Goal: Transaction & Acquisition: Purchase product/service

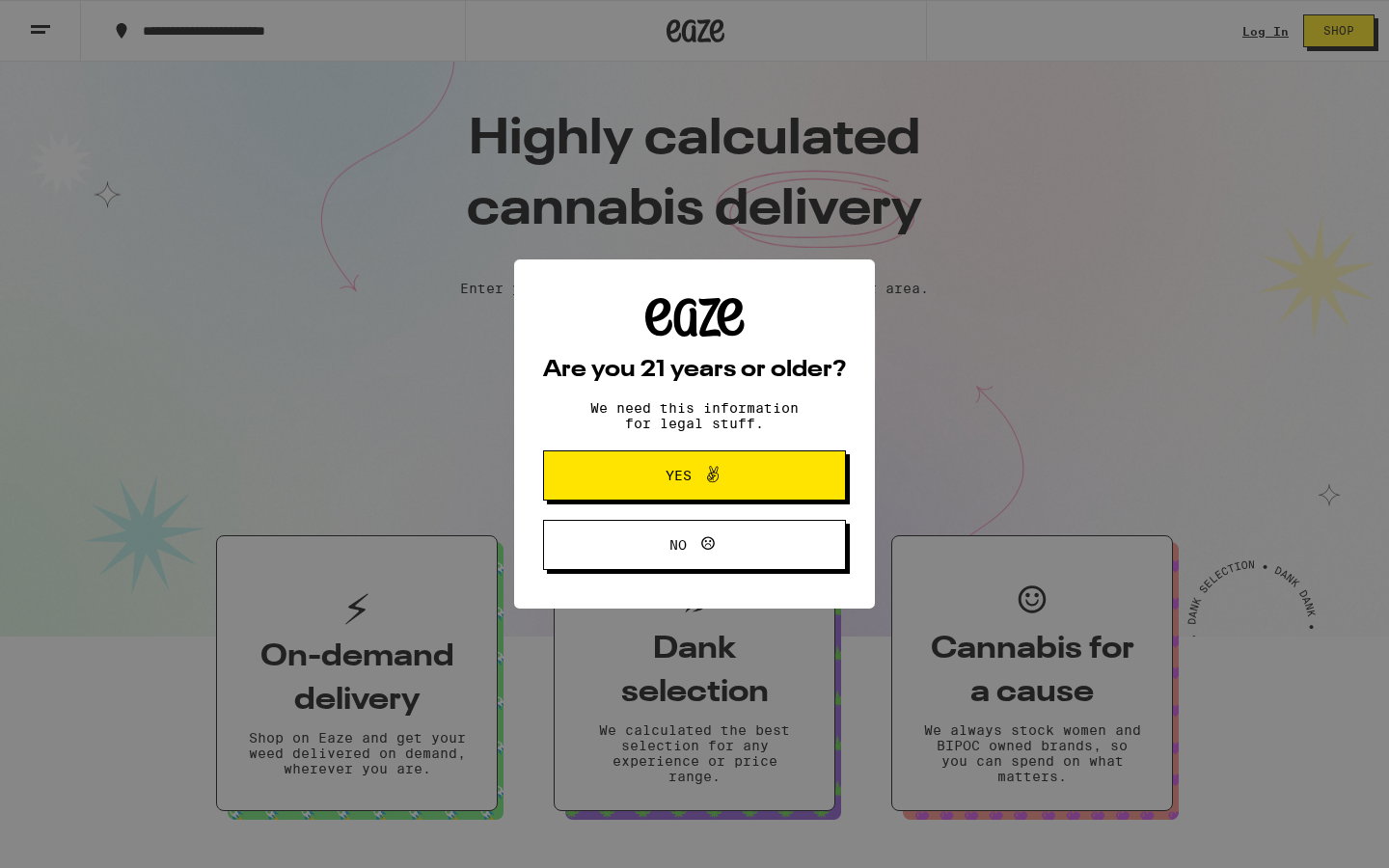
click at [770, 482] on button "Yes" at bounding box center [694, 475] width 303 height 50
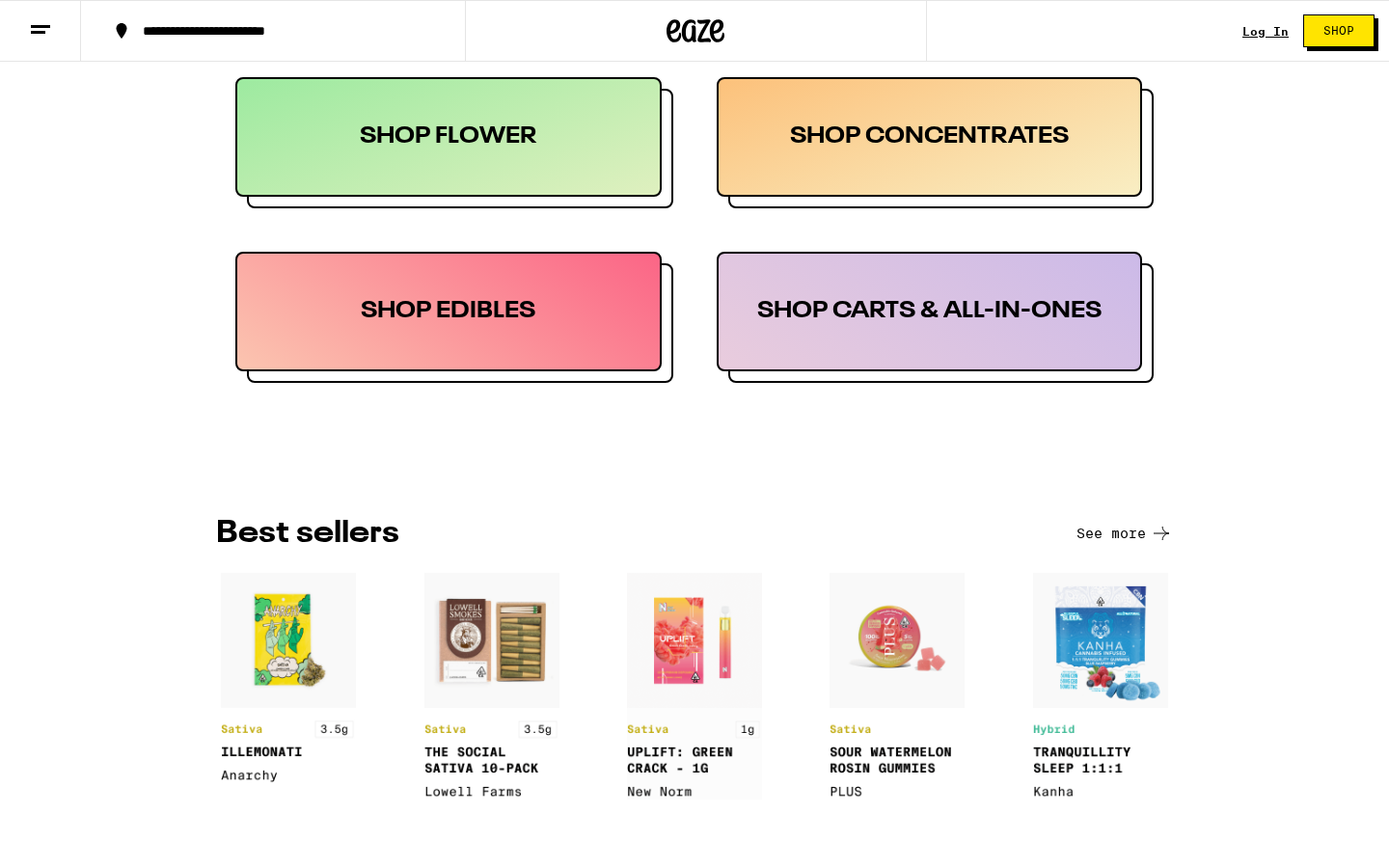
scroll to position [1028, 0]
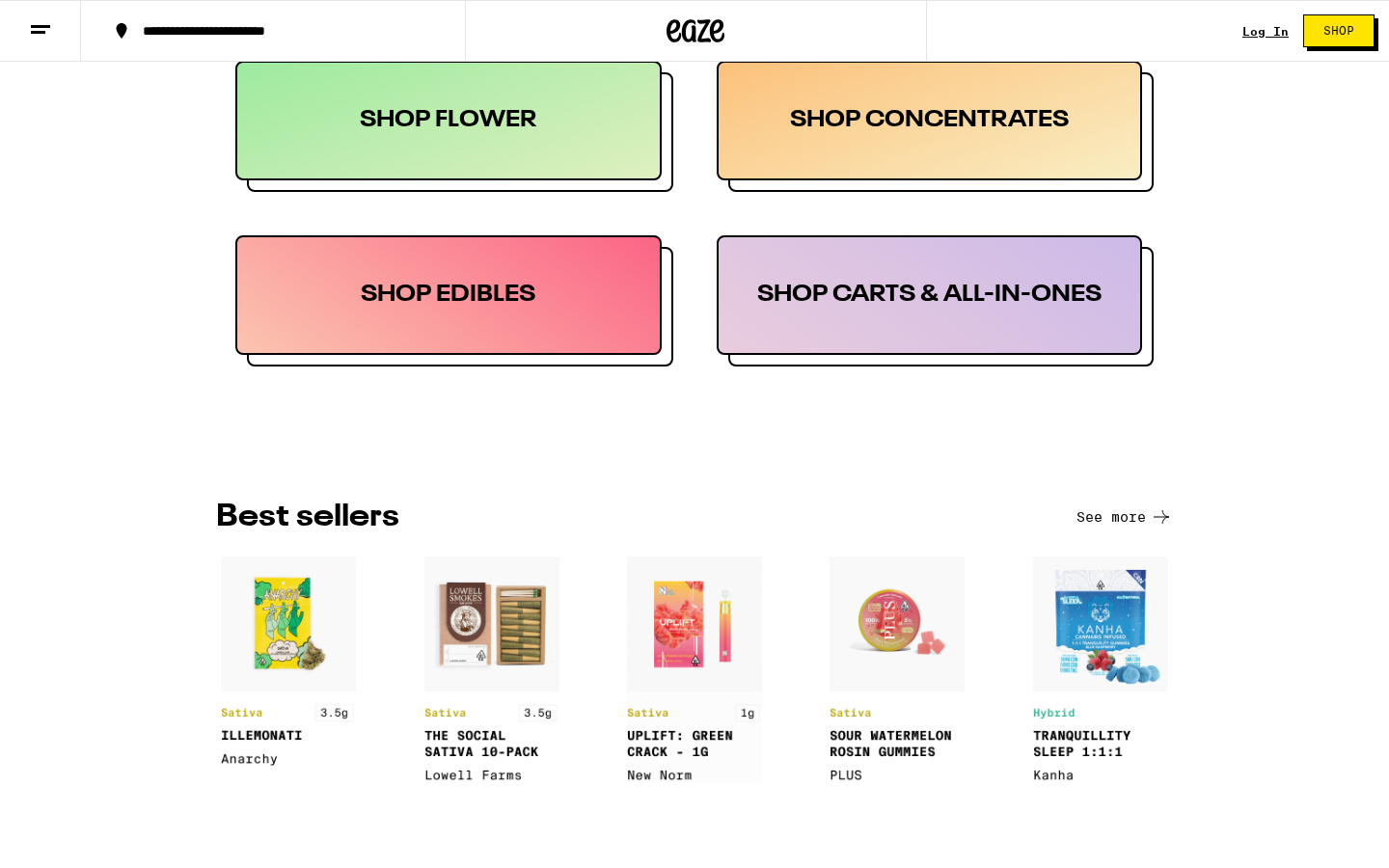
click at [545, 312] on div "SHOP EDIBLES" at bounding box center [448, 295] width 427 height 120
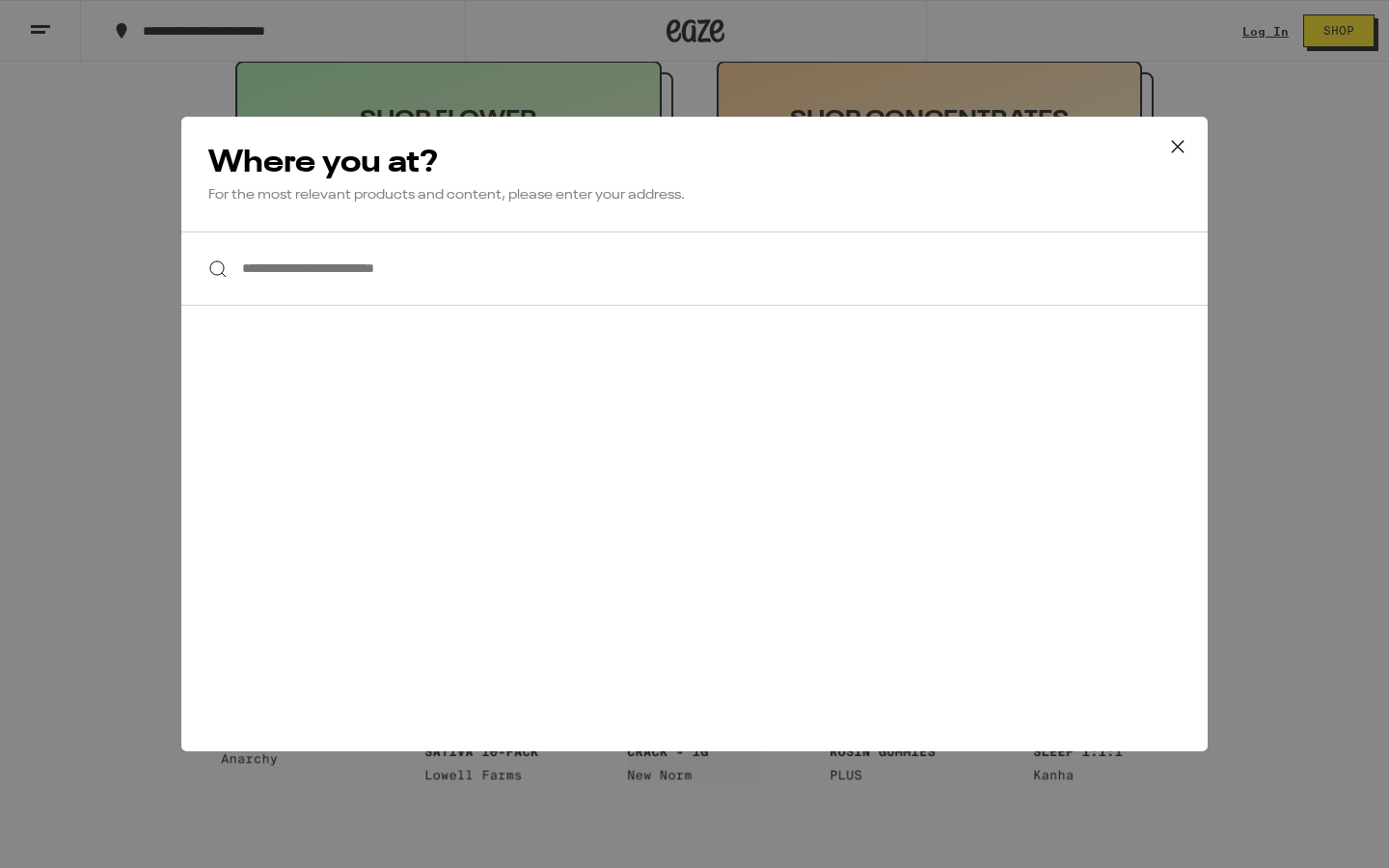
click at [1171, 143] on icon at bounding box center [1177, 146] width 29 height 29
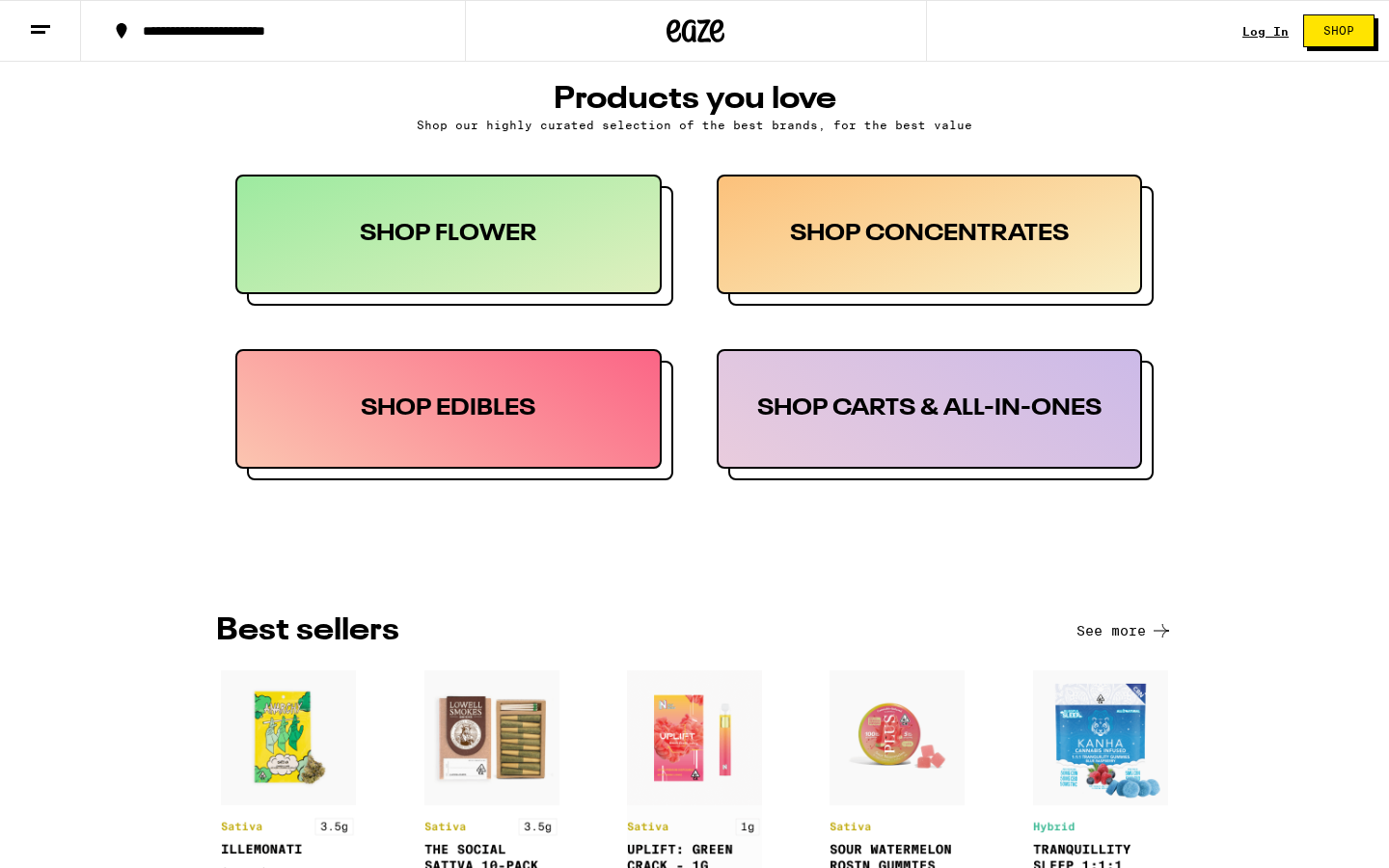
scroll to position [915, 0]
click at [532, 423] on div "SHOP EDIBLES" at bounding box center [448, 408] width 427 height 120
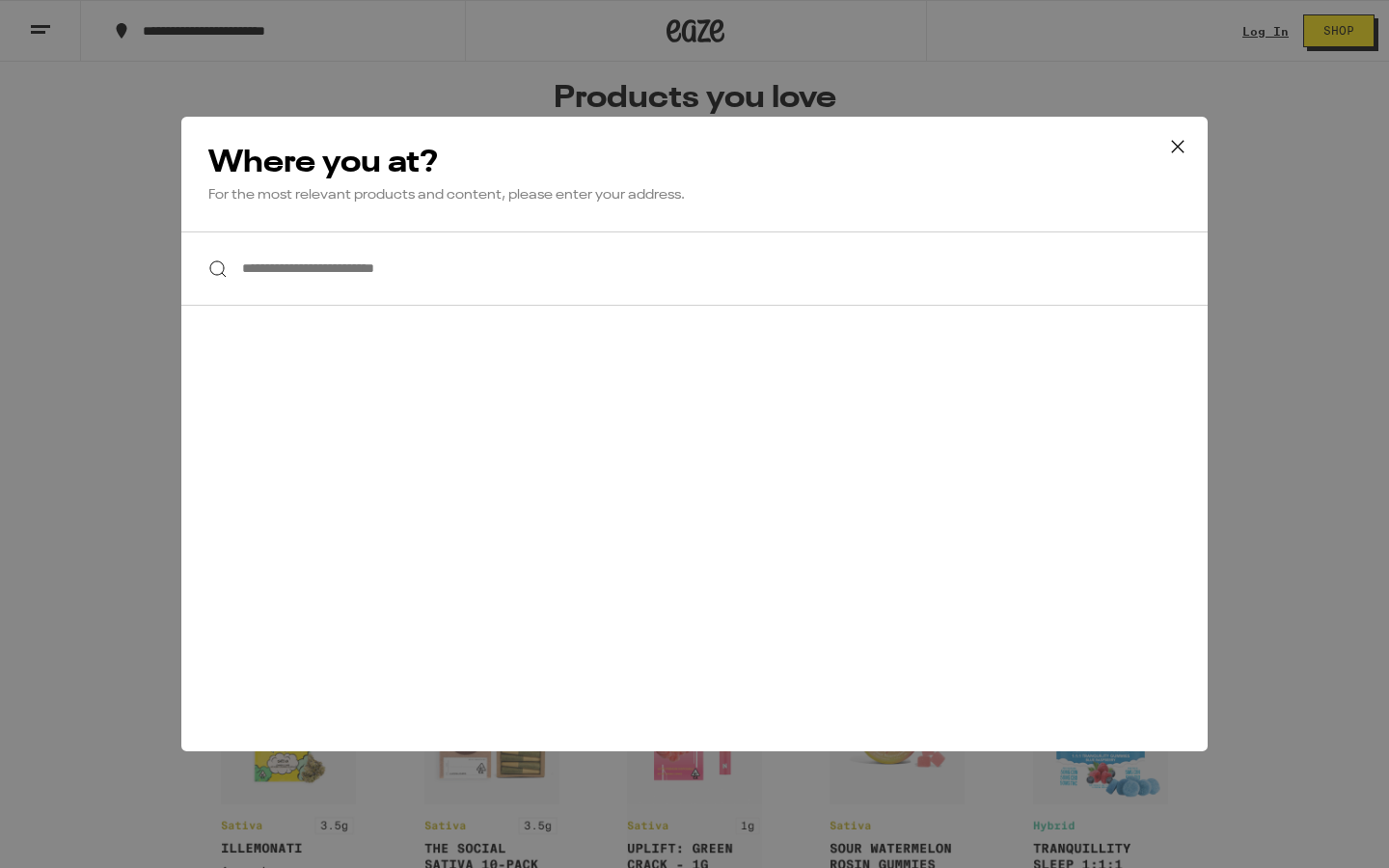
click at [1177, 156] on icon at bounding box center [1177, 146] width 29 height 29
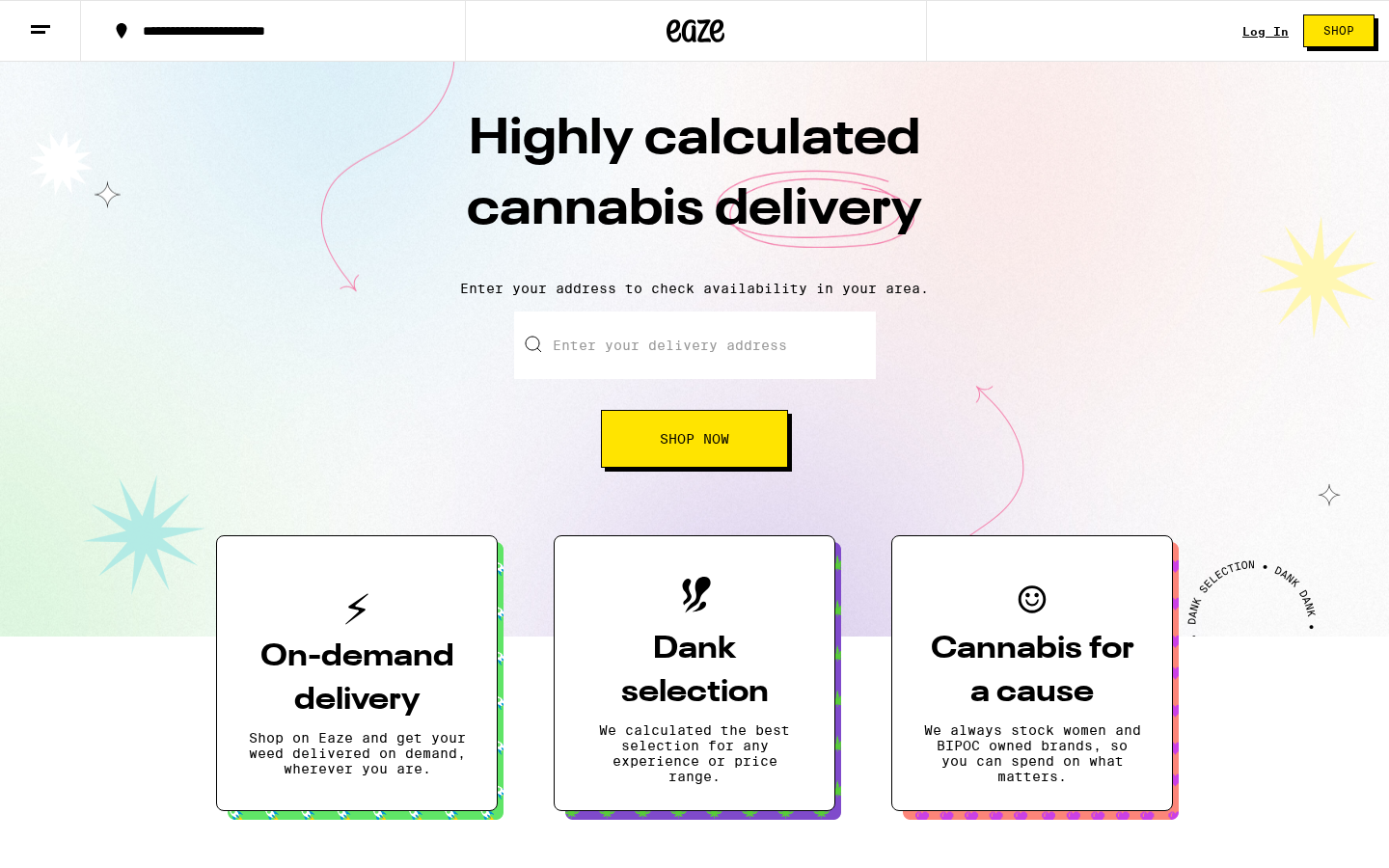
scroll to position [0, 0]
